Goal: Information Seeking & Learning: Learn about a topic

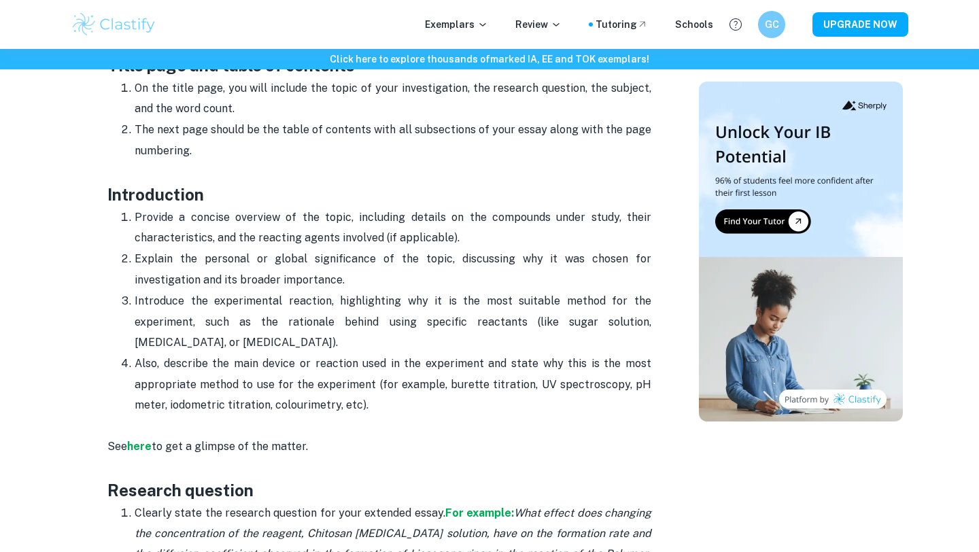
scroll to position [738, 0]
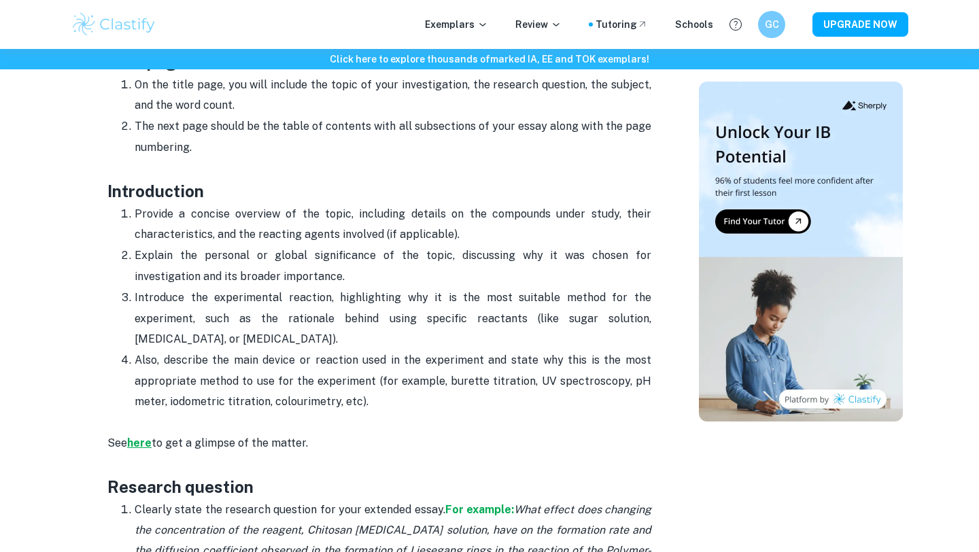
click at [145, 443] on strong "here" at bounding box center [139, 442] width 24 height 13
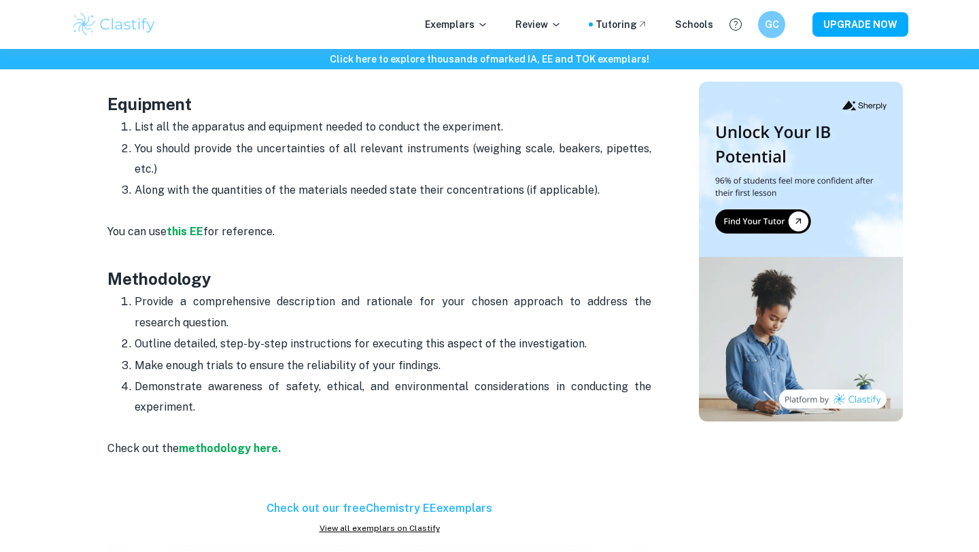
scroll to position [1940, 0]
click at [192, 235] on strong "this EE" at bounding box center [185, 230] width 37 height 13
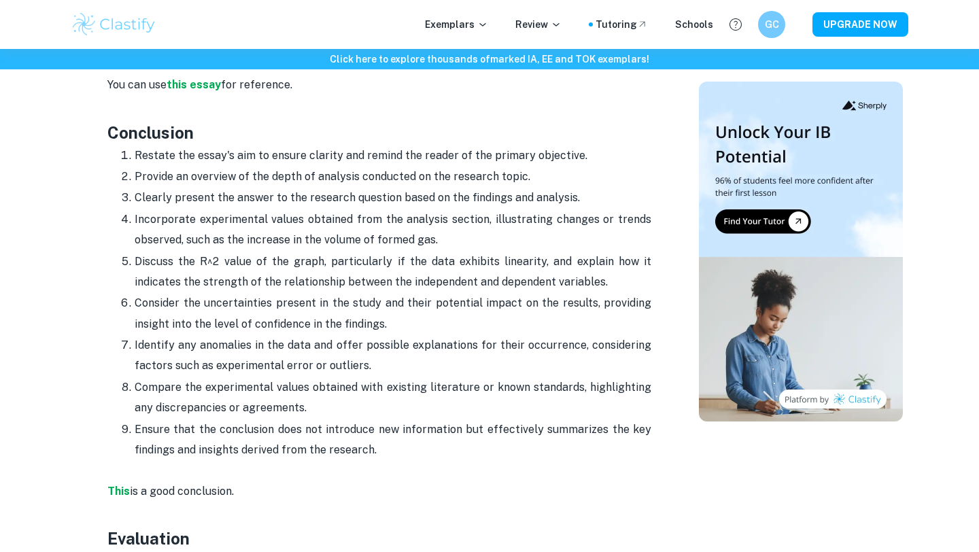
scroll to position [3106, 0]
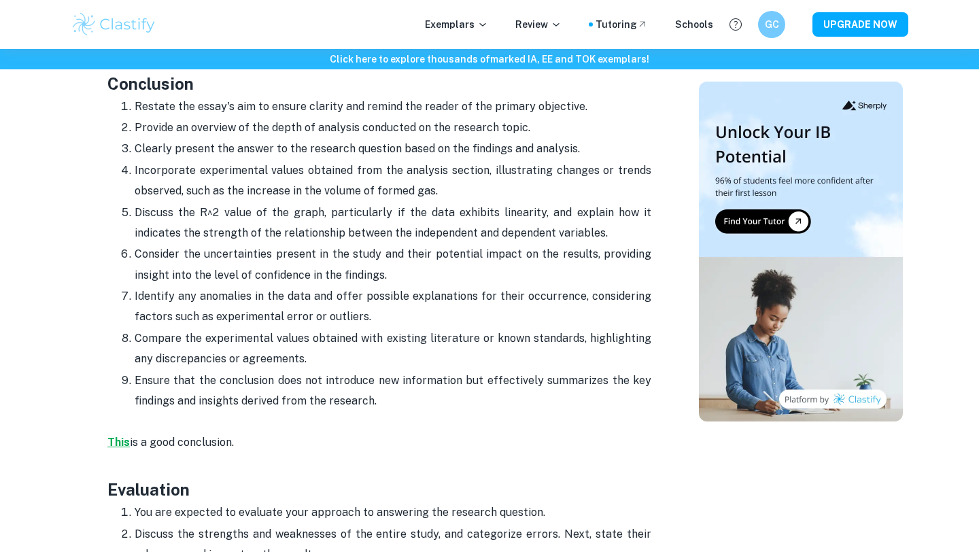
click at [116, 441] on strong "This" at bounding box center [118, 442] width 22 height 13
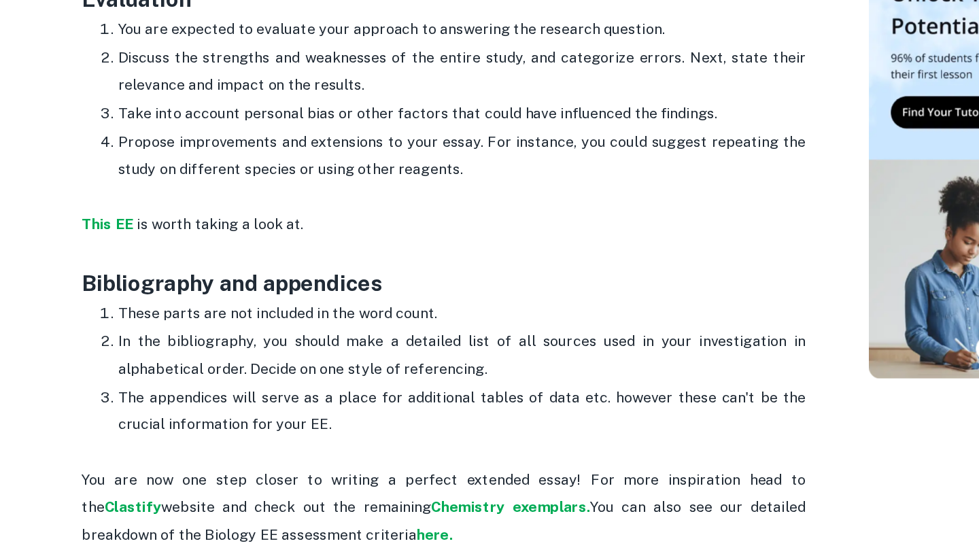
scroll to position [3462, 0]
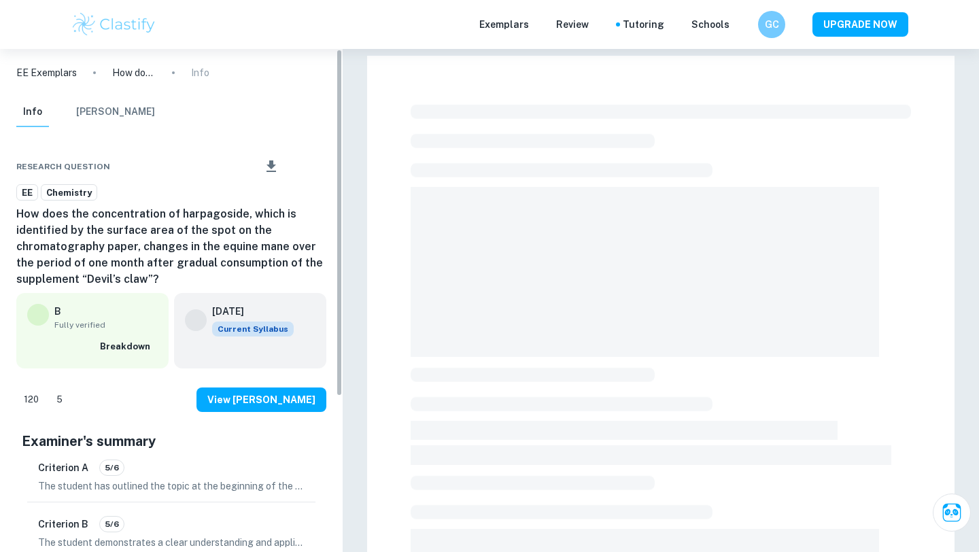
checkbox input "true"
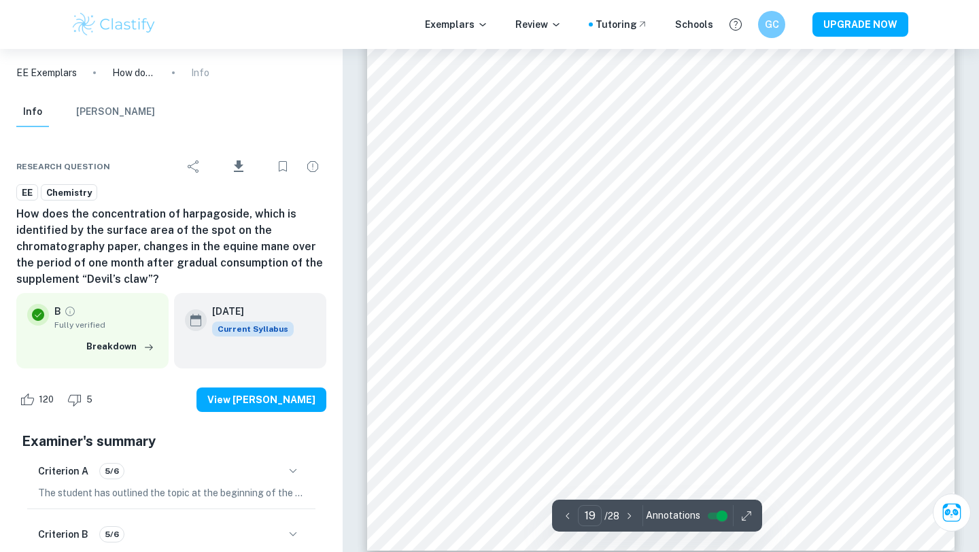
scroll to position [15780, 0]
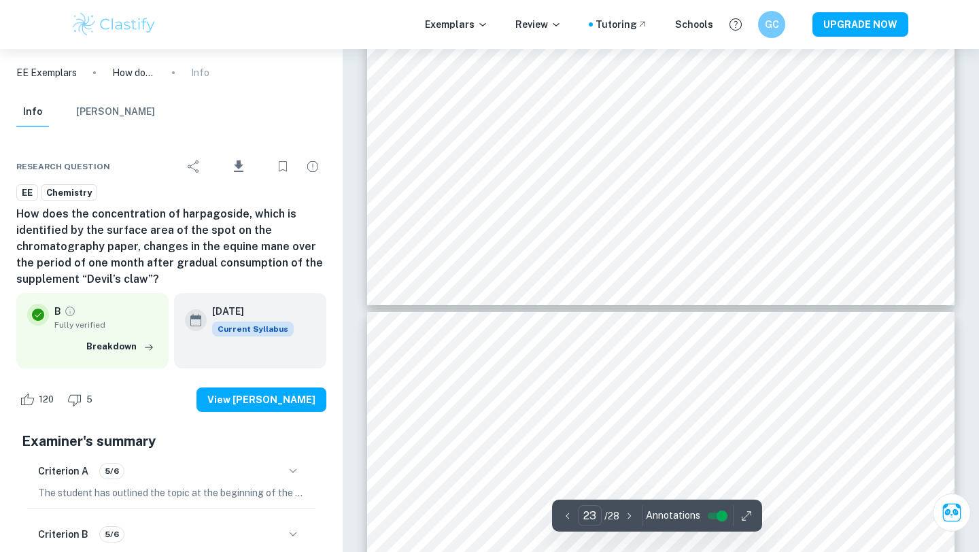
type input "22"
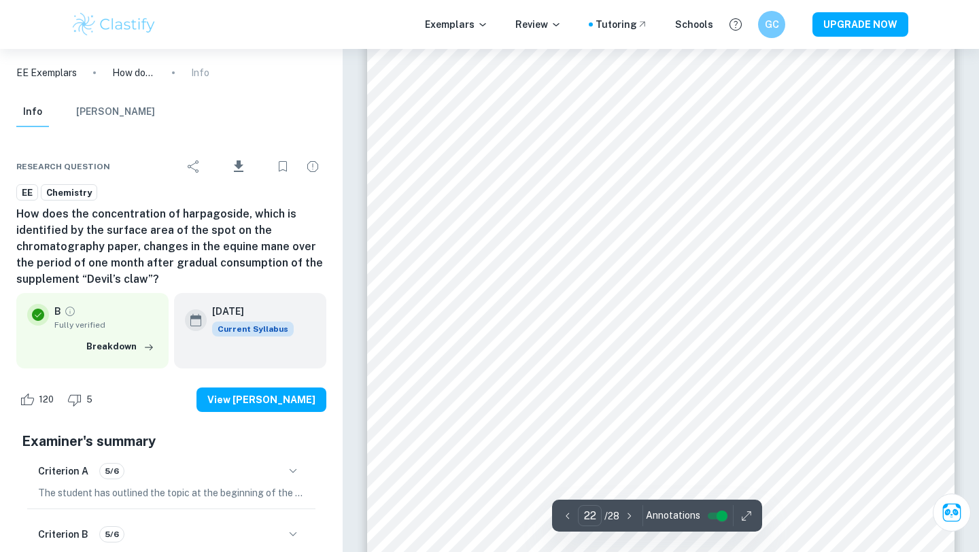
scroll to position [18136, 0]
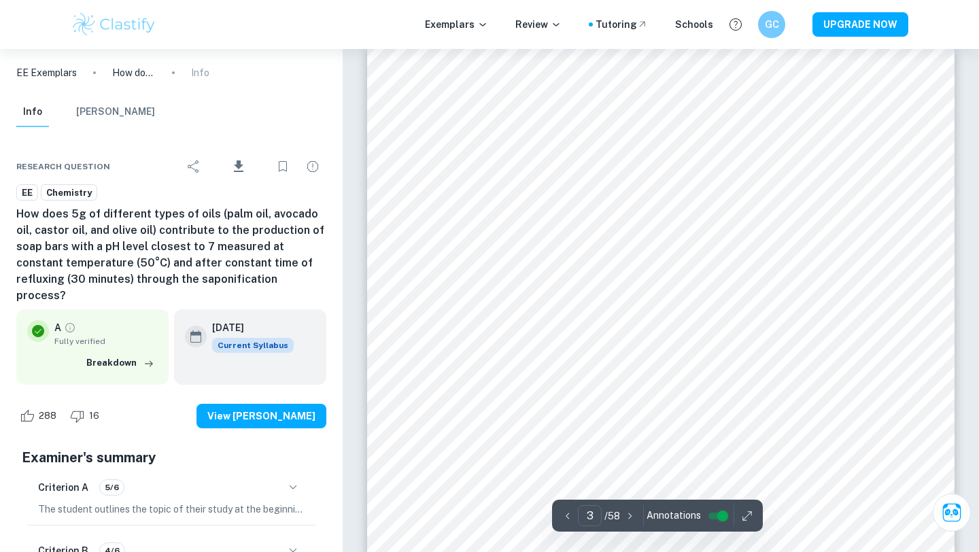
scroll to position [1951, 0]
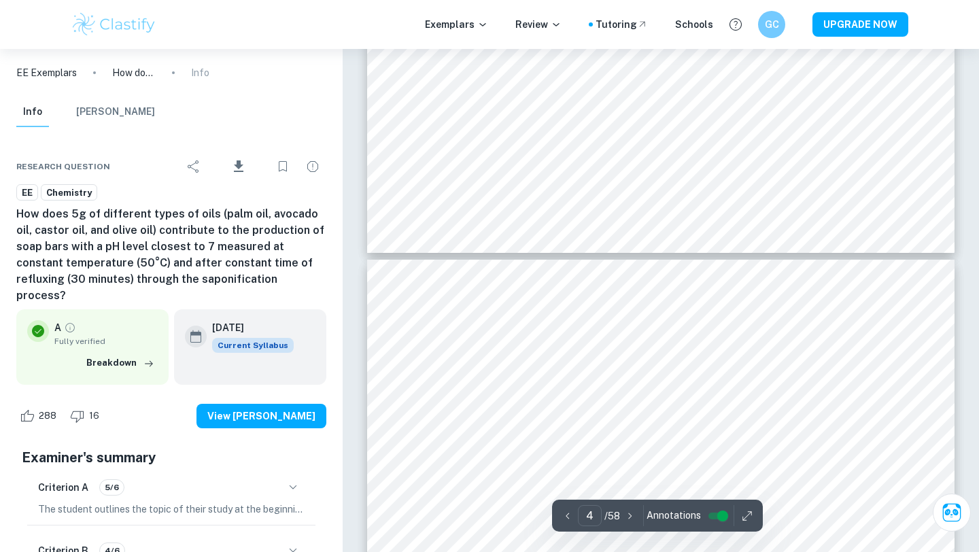
type input "5"
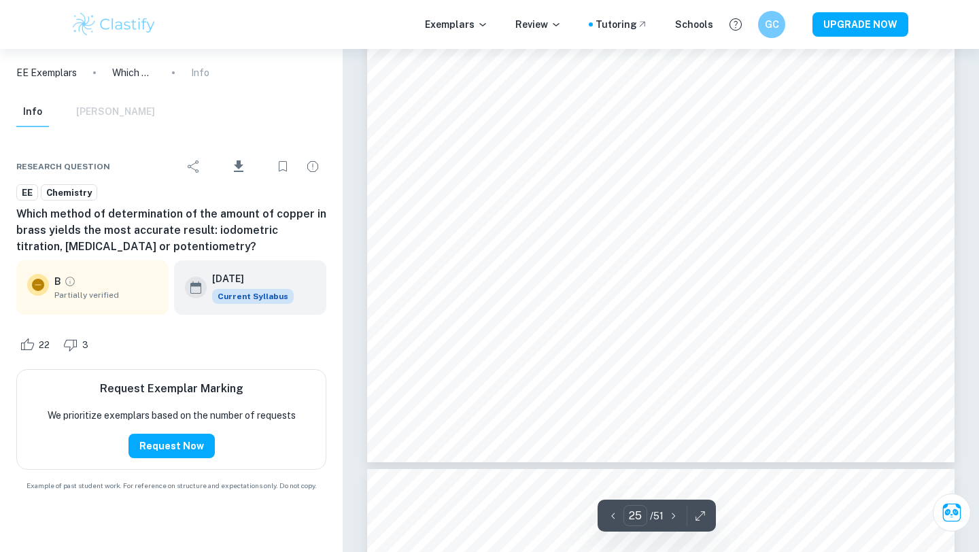
scroll to position [19241, 0]
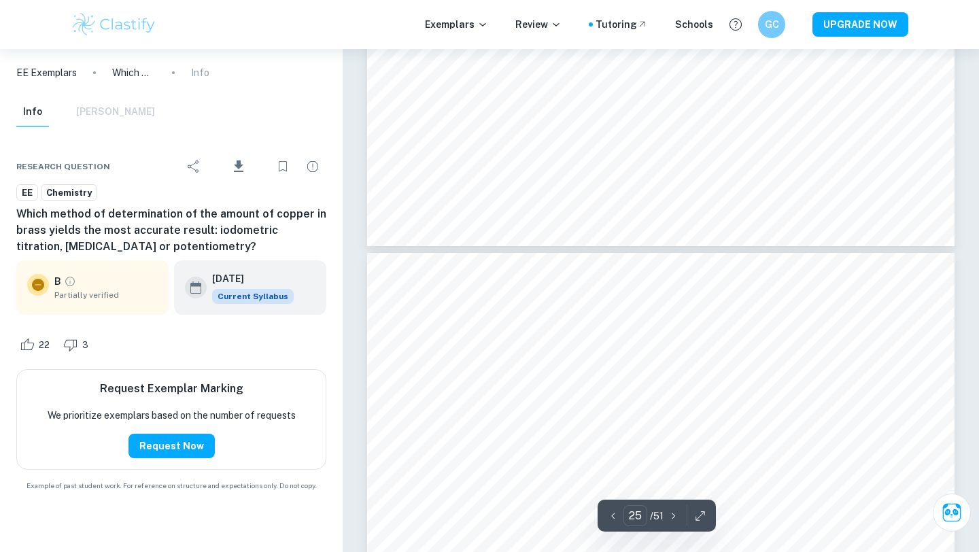
type input "26"
